Goal: Information Seeking & Learning: Learn about a topic

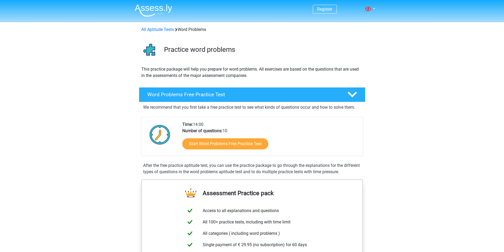
scroll to position [62, 0]
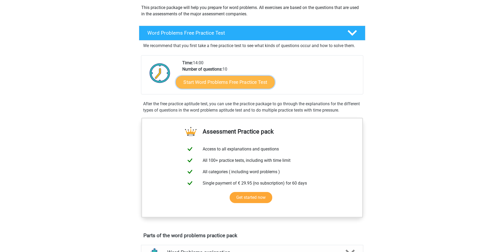
click at [205, 80] on link "Start Word Problems Free Practice Test" at bounding box center [225, 82] width 99 height 13
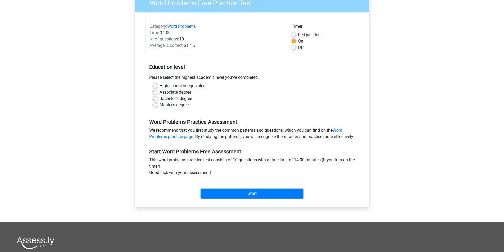
scroll to position [62, 0]
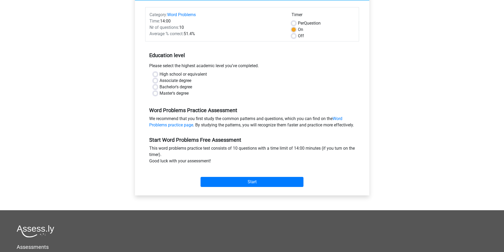
click at [160, 75] on label "High school or equivalent" at bounding box center [183, 74] width 47 height 6
click at [156, 75] on input "High school or equivalent" at bounding box center [155, 73] width 4 height 5
radio input "true"
click at [160, 92] on label "Master's degree" at bounding box center [174, 93] width 29 height 6
click at [156, 92] on input "Master's degree" at bounding box center [155, 92] width 4 height 5
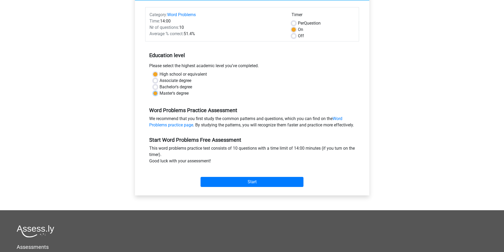
radio input "true"
click at [236, 187] on input "Start" at bounding box center [252, 182] width 103 height 10
click at [158, 74] on div "High school or equivalent" at bounding box center [252, 74] width 198 height 6
click at [153, 73] on div "High school or equivalent Associate degree Bachelor's degree Master's degree" at bounding box center [252, 83] width 206 height 25
click at [160, 75] on label "High school or equivalent" at bounding box center [183, 74] width 47 height 6
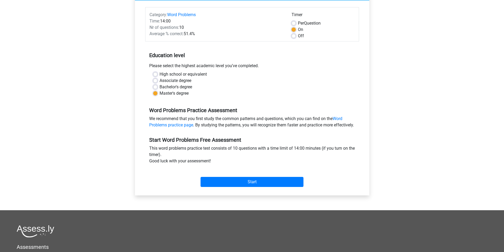
click at [156, 75] on input "High school or equivalent" at bounding box center [155, 73] width 4 height 5
radio input "true"
click at [257, 187] on input "Start" at bounding box center [252, 182] width 103 height 10
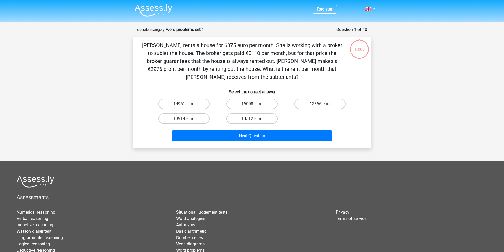
click at [240, 120] on label "14512 euro" at bounding box center [252, 119] width 51 height 11
click at [252, 120] on input "14512 euro" at bounding box center [253, 120] width 3 height 3
radio input "true"
click at [370, 9] on span at bounding box center [369, 9] width 6 height 4
click at [351, 37] on link "Login" at bounding box center [355, 38] width 37 height 8
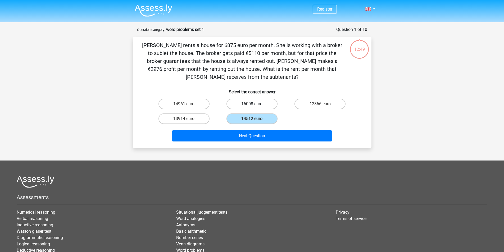
click at [249, 108] on label "16008 euro" at bounding box center [252, 104] width 51 height 11
click at [252, 108] on input "16008 euro" at bounding box center [253, 105] width 3 height 3
radio input "true"
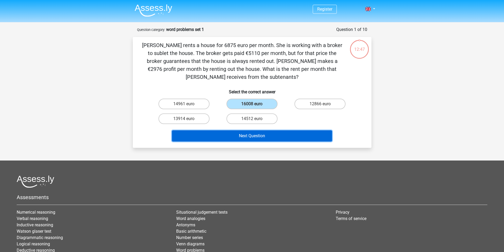
click at [298, 137] on button "Next Question" at bounding box center [252, 136] width 160 height 11
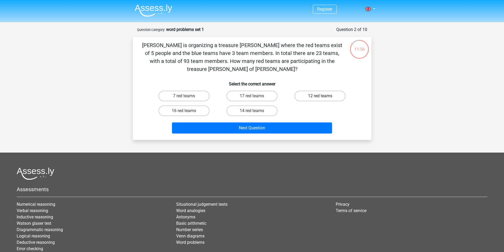
click at [309, 91] on label "12 red teams" at bounding box center [320, 96] width 51 height 11
click at [320, 96] on input "12 red teams" at bounding box center [321, 97] width 3 height 3
radio input "true"
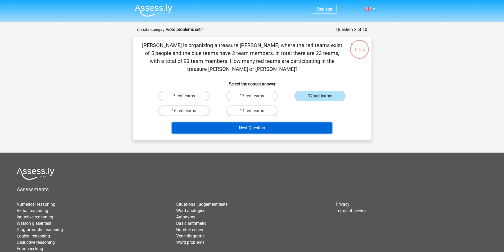
click at [303, 123] on button "Next Question" at bounding box center [252, 128] width 160 height 11
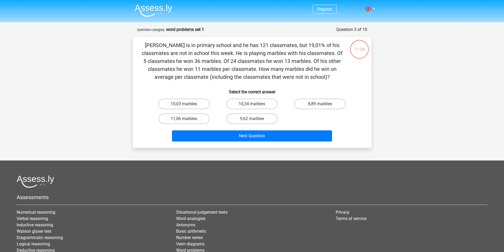
scroll to position [26, 0]
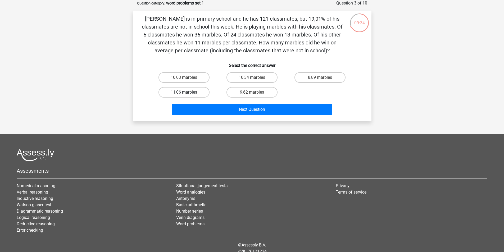
click at [202, 90] on label "11,06 marbles" at bounding box center [184, 92] width 51 height 11
click at [187, 92] on input "11,06 marbles" at bounding box center [185, 93] width 3 height 3
radio input "true"
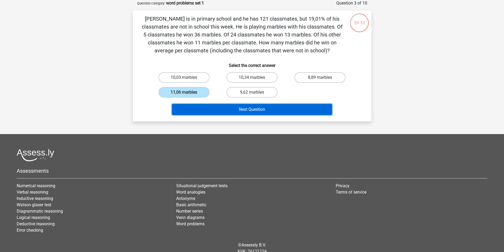
click at [283, 110] on button "Next Question" at bounding box center [252, 109] width 160 height 11
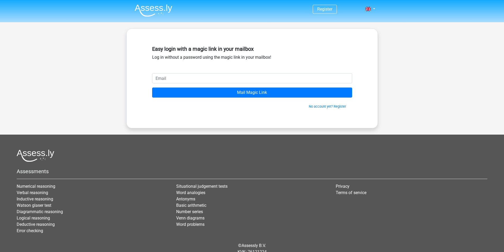
click at [210, 73] on div "Easy login with a magic link in your mailbox Log in without a password using th…" at bounding box center [252, 59] width 200 height 30
